Goal: Communication & Community: Answer question/provide support

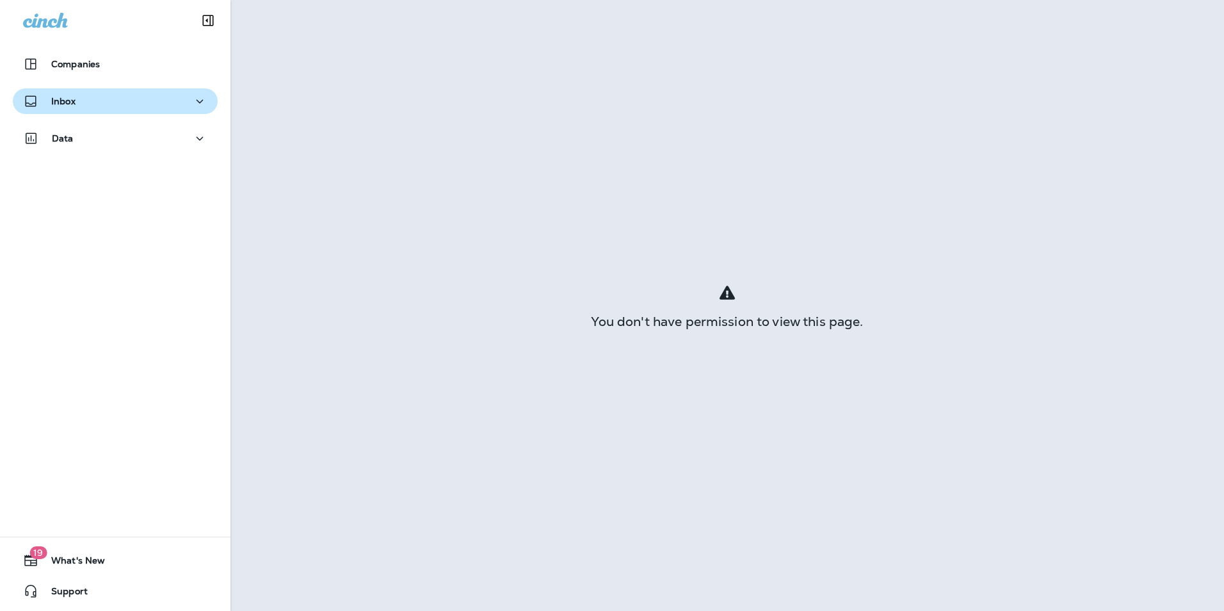
click at [162, 95] on div "Inbox" at bounding box center [115, 101] width 184 height 16
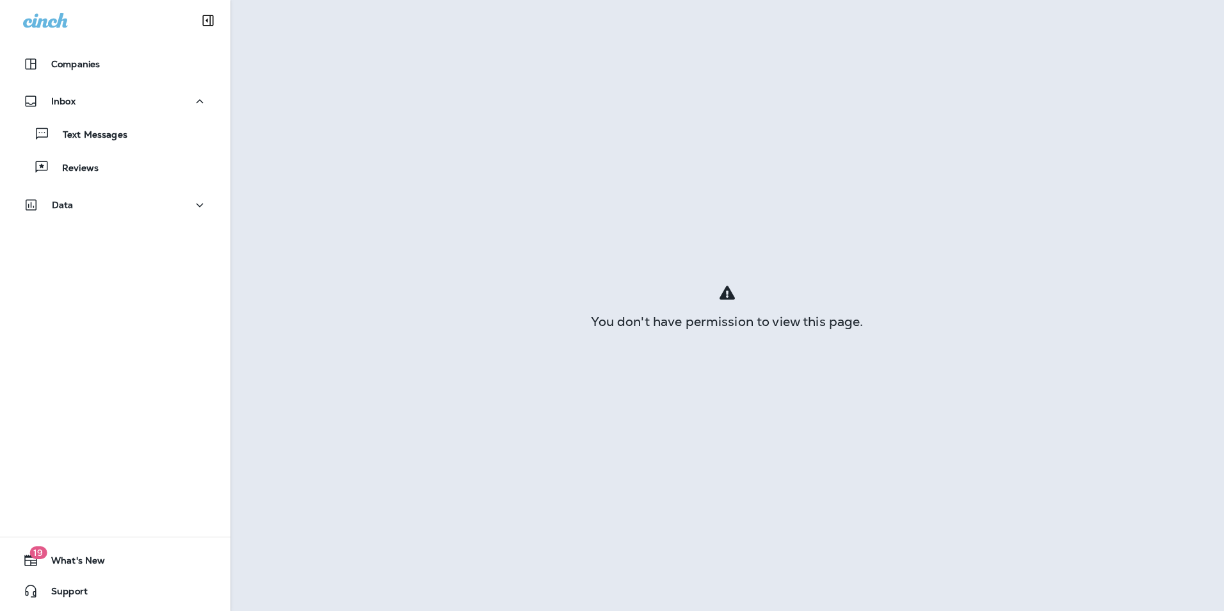
click at [152, 148] on div "Text Messages Reviews" at bounding box center [115, 147] width 205 height 67
click at [144, 136] on div "Text Messages" at bounding box center [115, 133] width 195 height 19
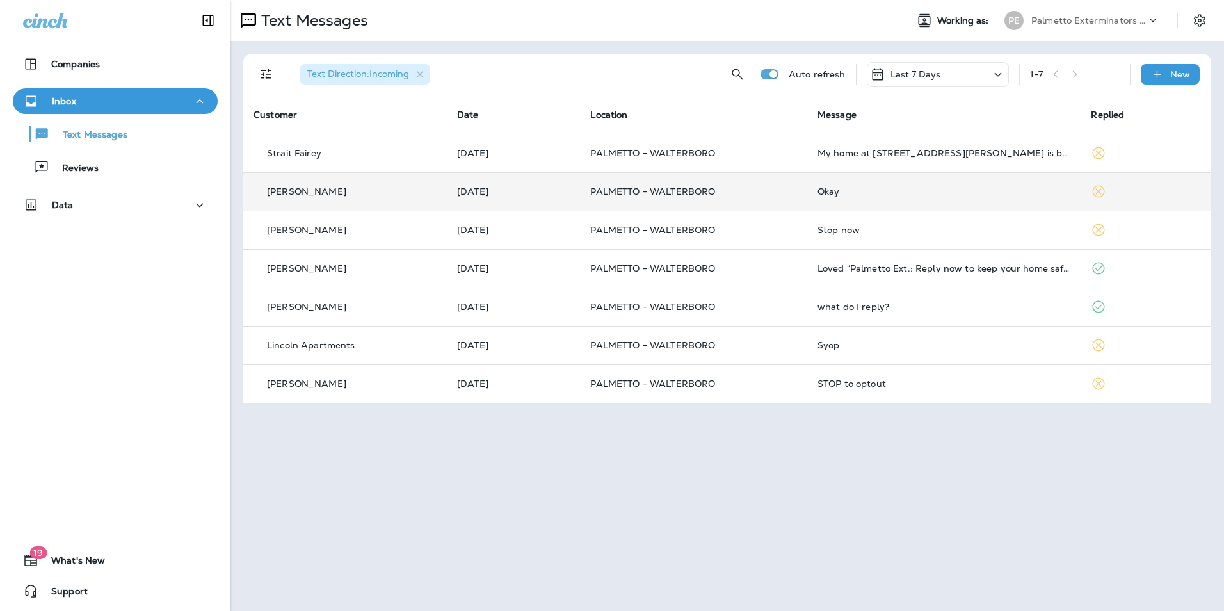
click at [860, 188] on div "Okay" at bounding box center [943, 191] width 253 height 10
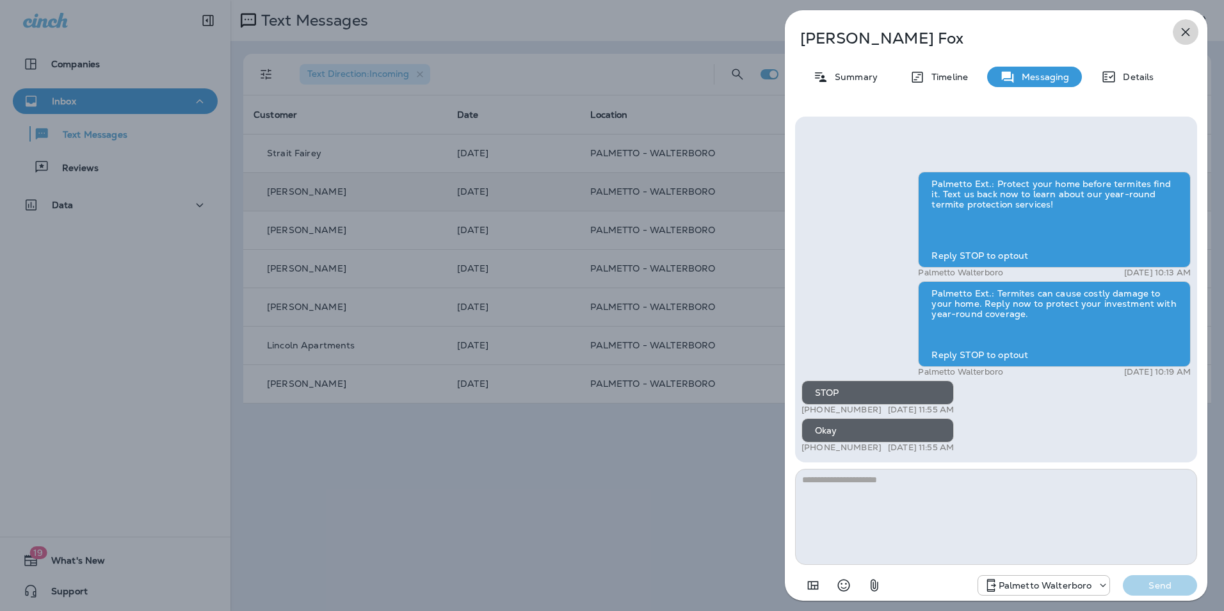
click at [1187, 29] on icon "button" at bounding box center [1185, 31] width 15 height 15
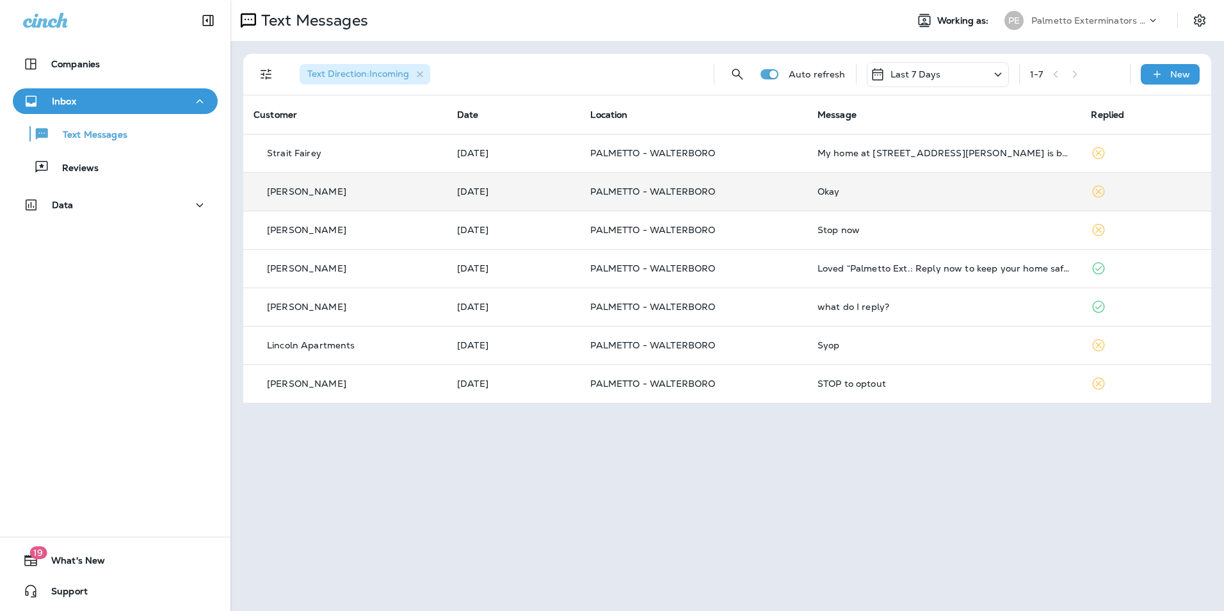
click at [923, 149] on div at bounding box center [612, 305] width 1224 height 611
click at [161, 136] on div "Text Messages" at bounding box center [115, 133] width 195 height 19
